Goal: Communication & Community: Ask a question

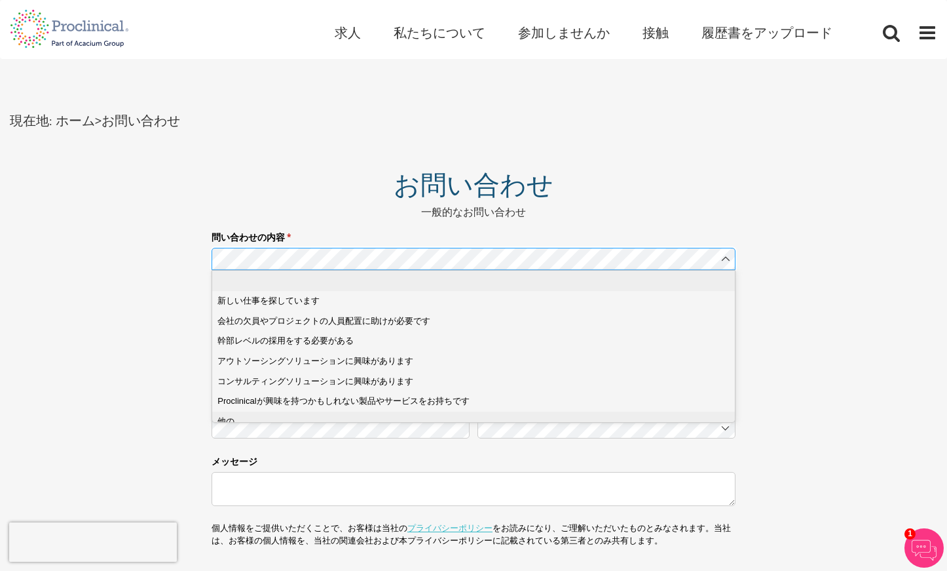
click at [238, 425] on div "他の" at bounding box center [478, 421] width 521 height 12
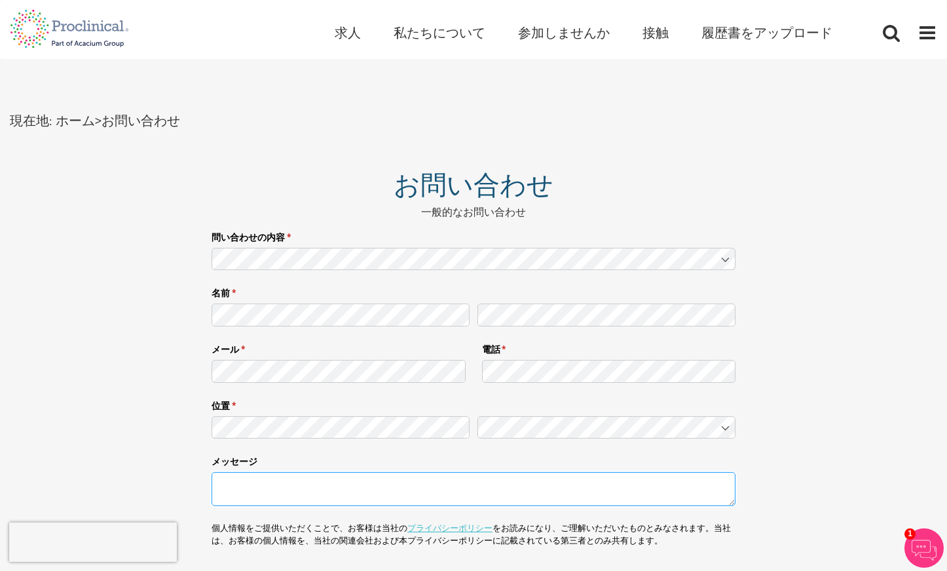
click at [231, 497] on textarea "メッセージ" at bounding box center [474, 489] width 524 height 34
paste textarea ""LorEmipsumdolor sitam ■consecteturad、elitseddoeiusmodTEmporincididu「UtlAb」 ■et…"
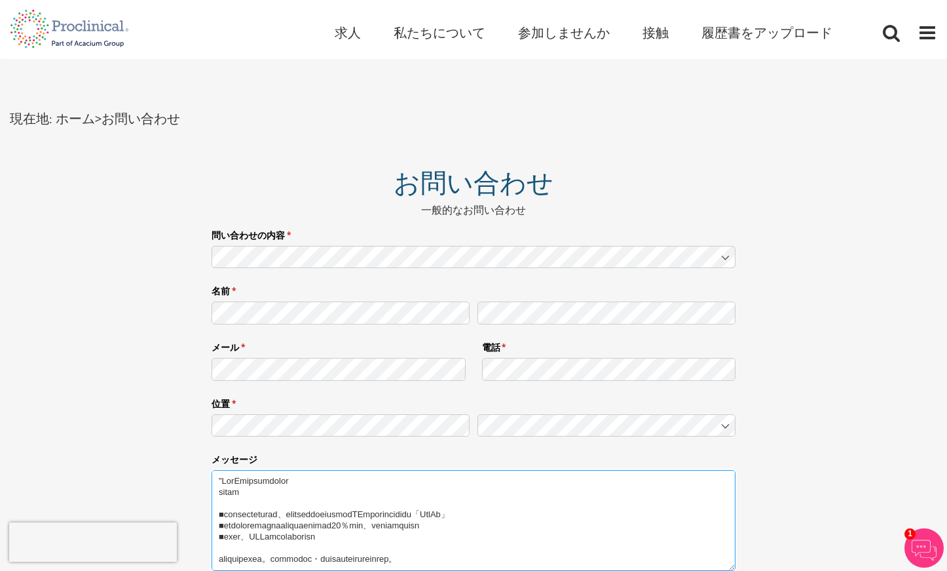
click at [224, 481] on textarea "メッセージ" at bounding box center [474, 520] width 524 height 101
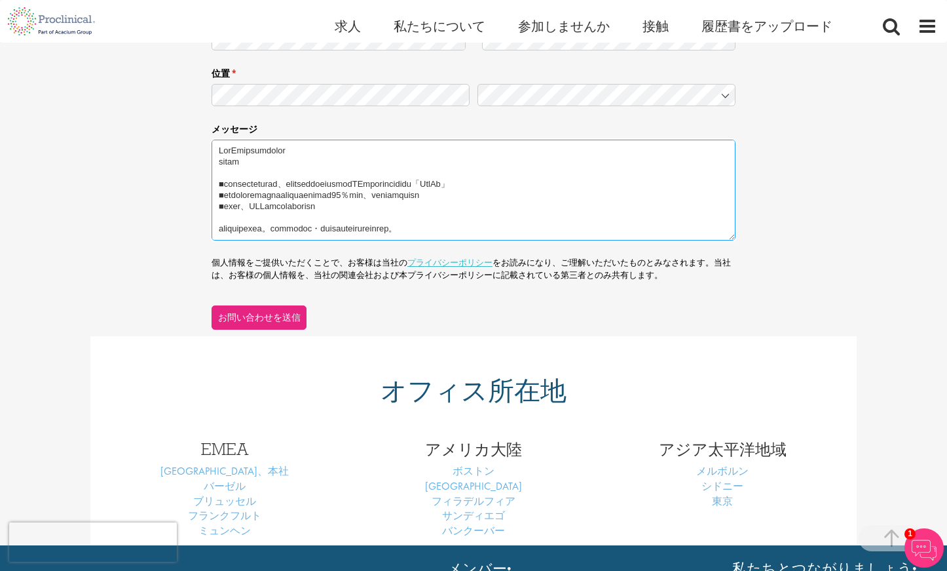
scroll to position [330, 0]
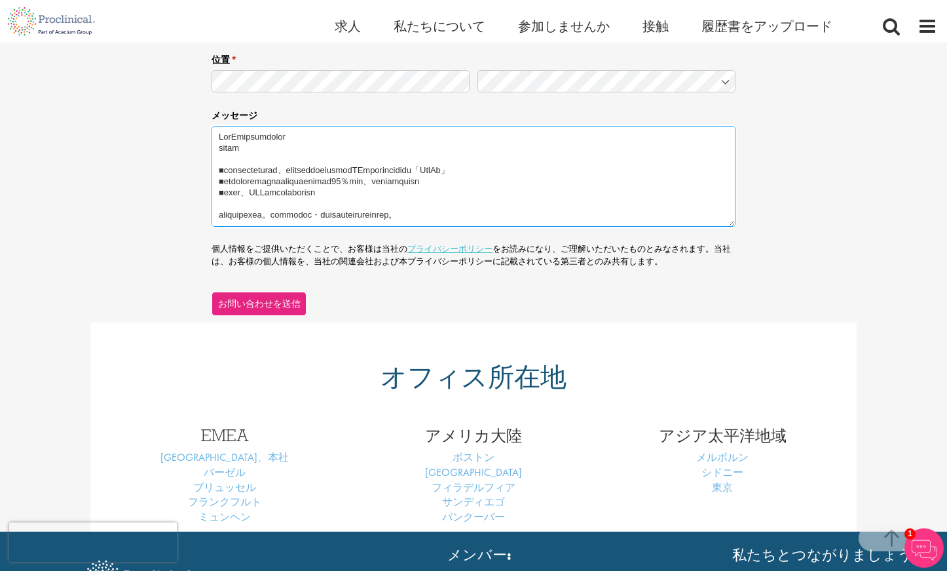
type textarea "LorEmipsumdolor sitam ■consecteturad、elitseddoeiusmodTEmporincididu「UtlAb」 ■etd…"
click at [250, 302] on font "お問い合わせを送信" at bounding box center [259, 303] width 83 height 12
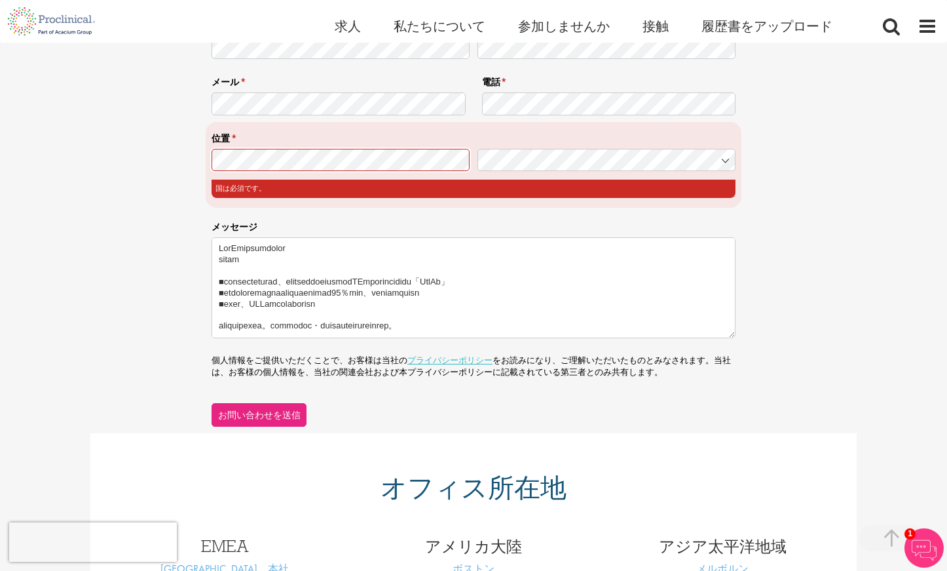
scroll to position [220, 0]
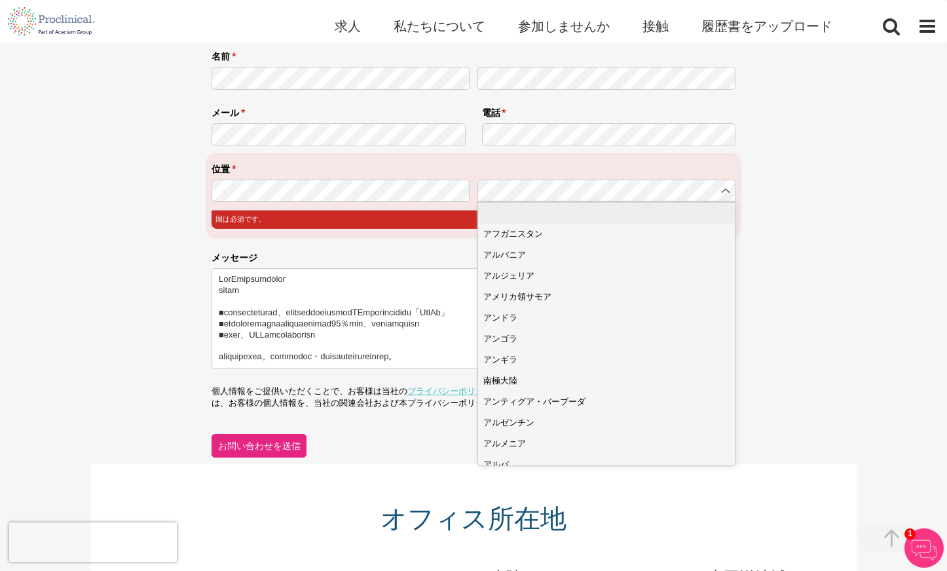
click at [791, 301] on div "問い合わせの内容 * （必須） 名前 * （必須） メール * （必須） 電話 * （必須） 位置 * （必須） 国は必須です。 メッセージ 個人情報をご提供…" at bounding box center [473, 224] width 947 height 468
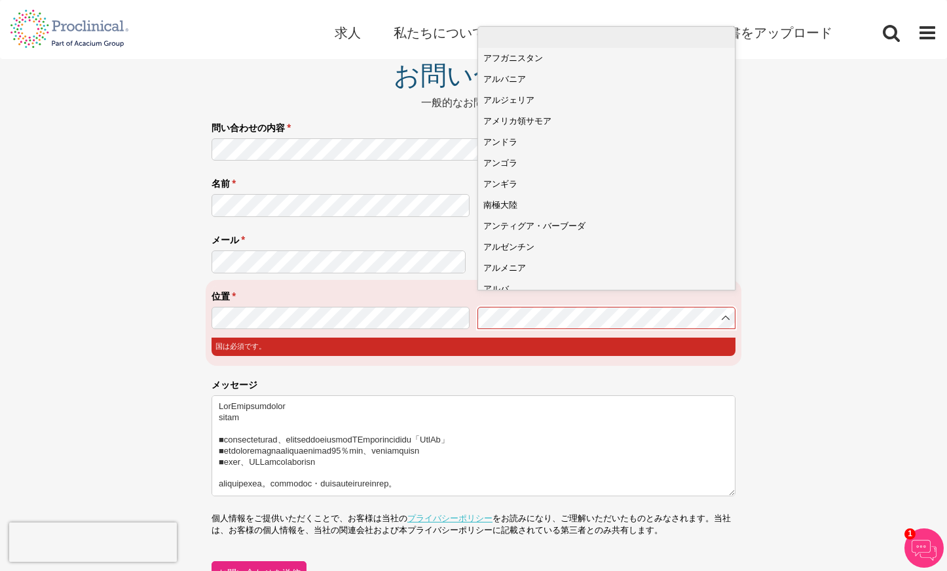
scroll to position [0, 0]
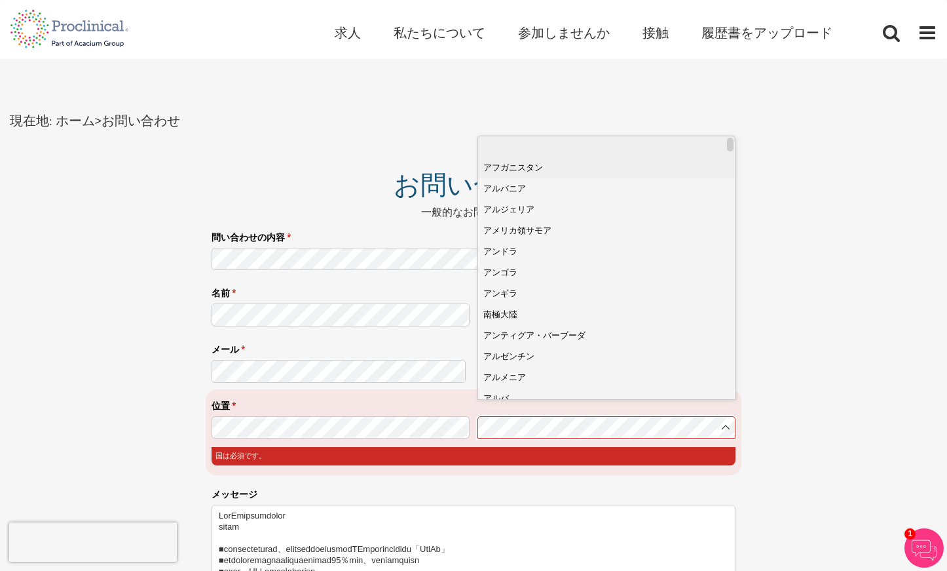
click at [516, 166] on font "アフガニスタン" at bounding box center [513, 167] width 60 height 10
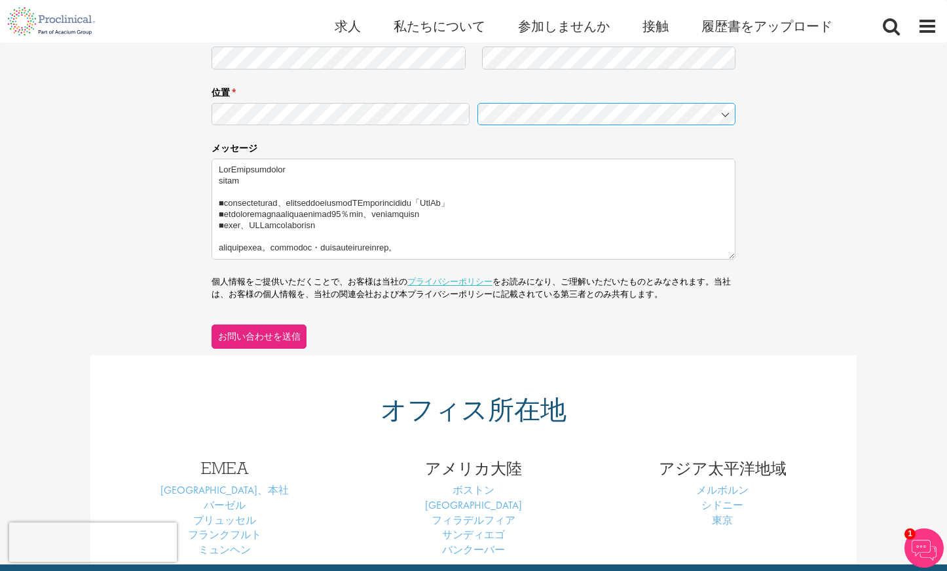
scroll to position [328, 0]
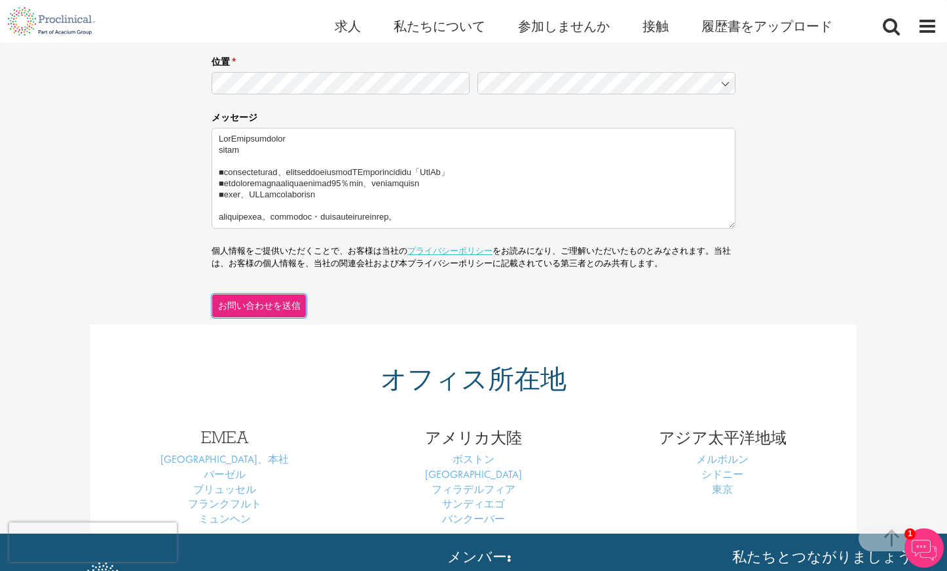
click at [261, 313] on button "お問い合わせを送信" at bounding box center [259, 306] width 95 height 24
